Goal: Information Seeking & Learning: Learn about a topic

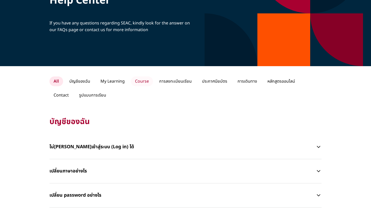
scroll to position [57, 0]
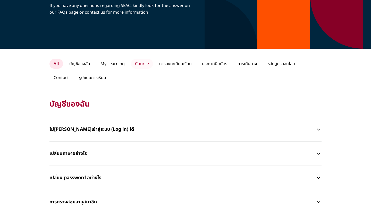
click at [145, 64] on p "Course" at bounding box center [142, 64] width 22 height 10
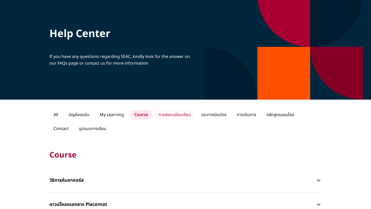
scroll to position [0, 0]
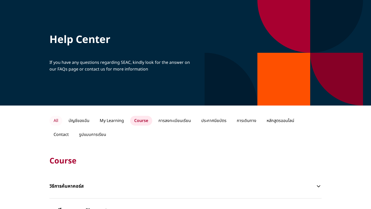
click at [58, 122] on p "All" at bounding box center [56, 121] width 13 height 10
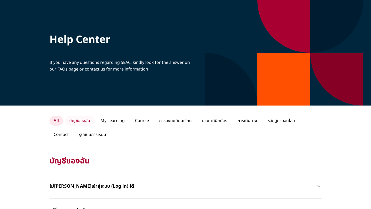
click at [77, 121] on p "บัญชีของฉัน" at bounding box center [79, 121] width 29 height 10
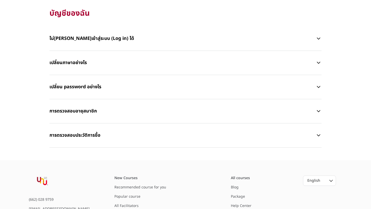
scroll to position [41, 0]
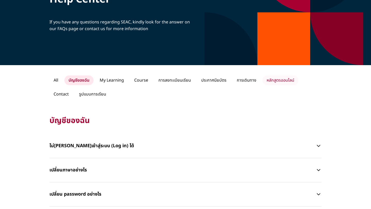
click at [282, 80] on p "หลักสูตรออนไลน์" at bounding box center [281, 81] width 36 height 10
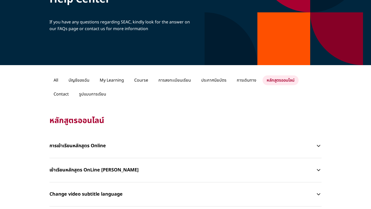
click at [135, 149] on p "การเข้าเรียนหลักสูตร Online" at bounding box center [183, 146] width 266 height 15
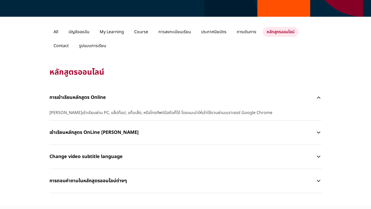
scroll to position [0, 0]
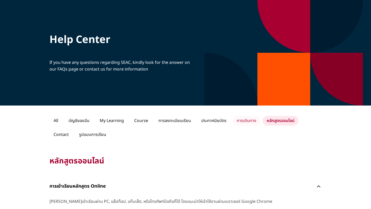
click at [248, 116] on p "การเดินทาง" at bounding box center [247, 121] width 28 height 10
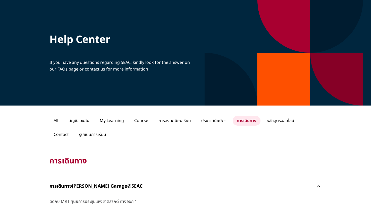
scroll to position [45, 0]
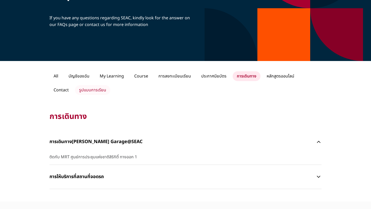
click at [75, 88] on p "รูปแบบการเรียน" at bounding box center [92, 90] width 35 height 10
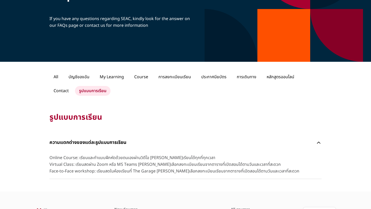
scroll to position [0, 0]
